Goal: Navigation & Orientation: Find specific page/section

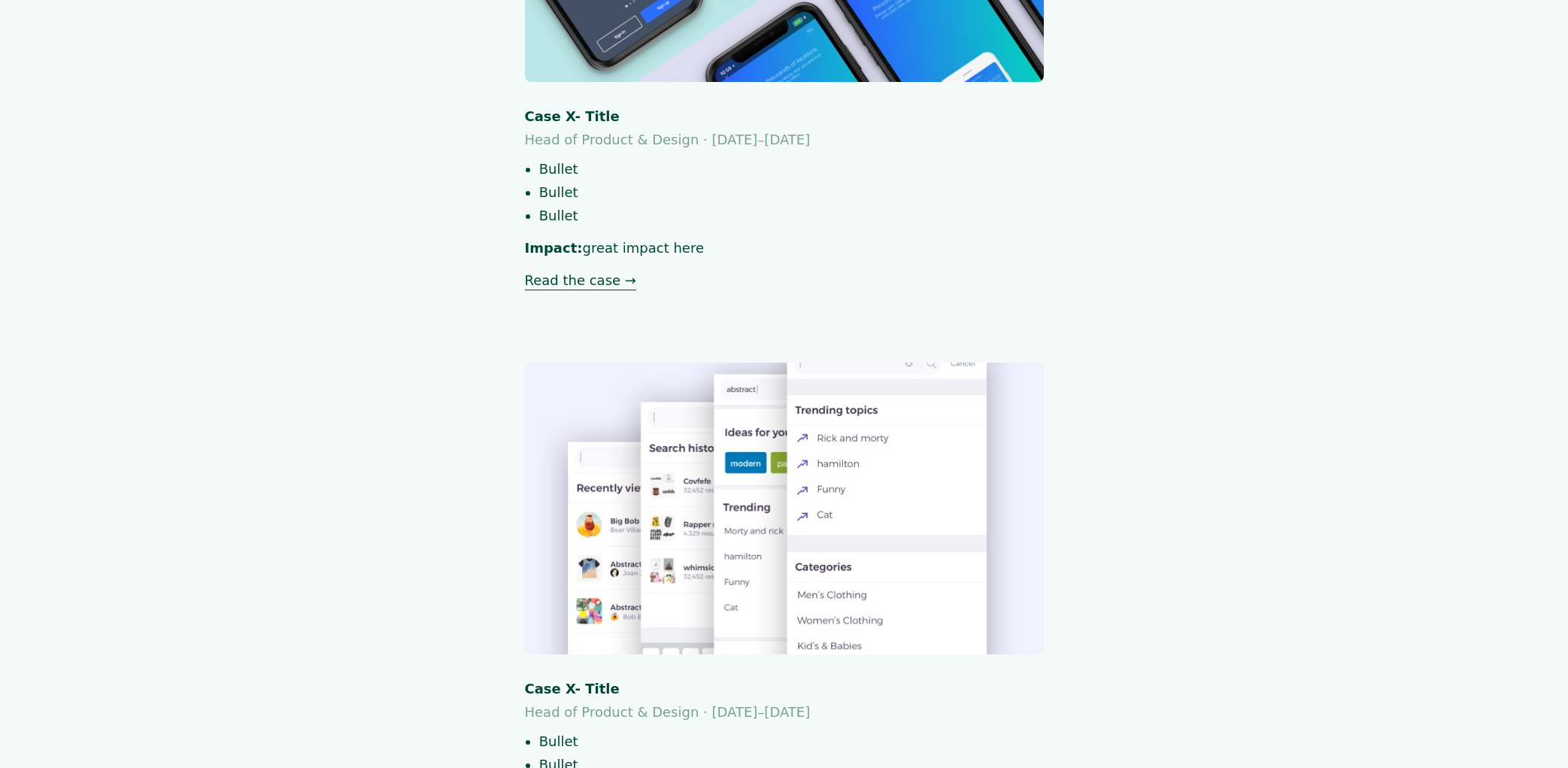
scroll to position [1149, 0]
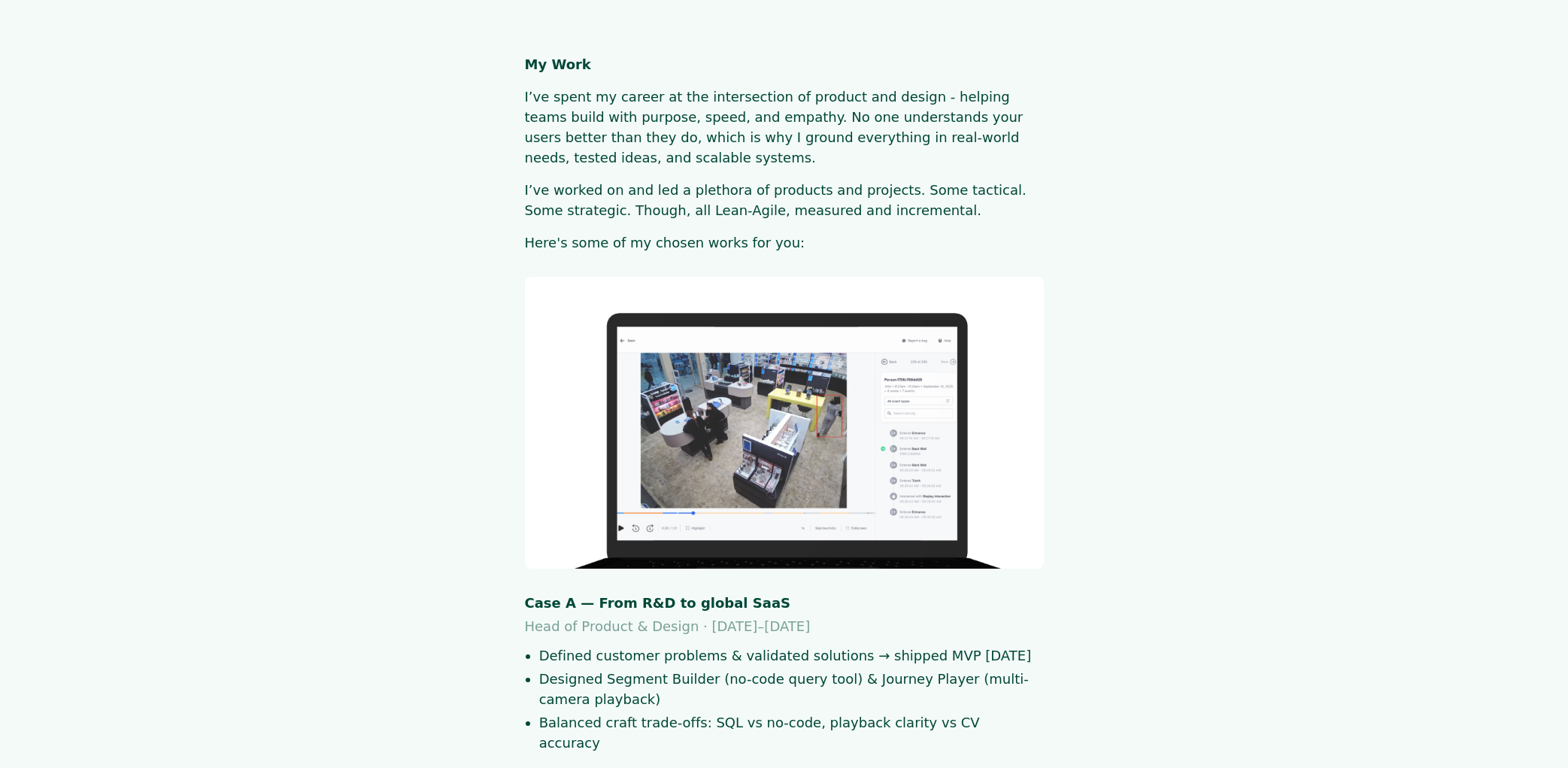
scroll to position [1149, 0]
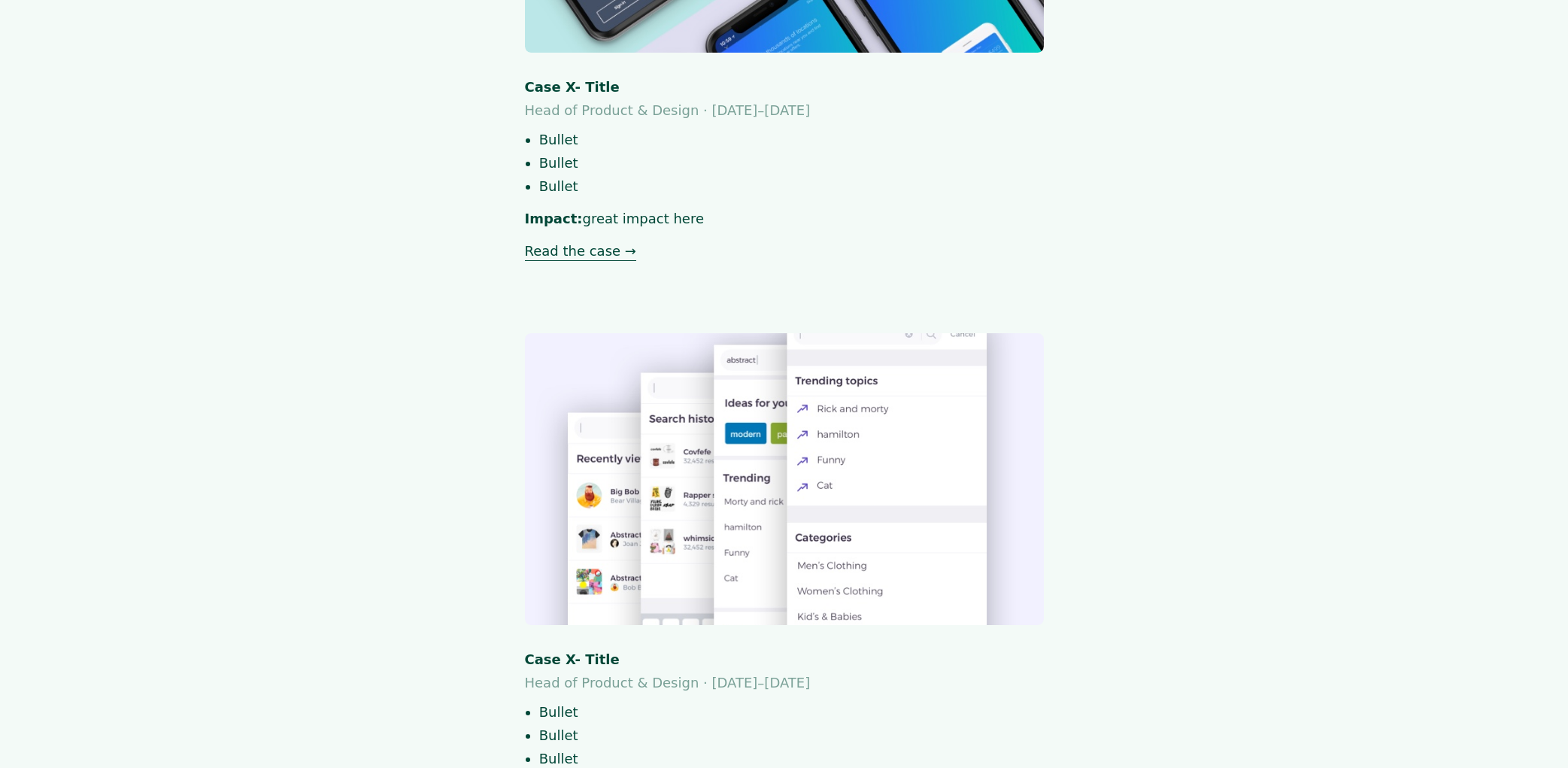
click at [1231, 453] on main "My Work I’ve spent my career at the intersection of product and design - helpin…" at bounding box center [784, 354] width 1380 height 2900
